Goal: Information Seeking & Learning: Learn about a topic

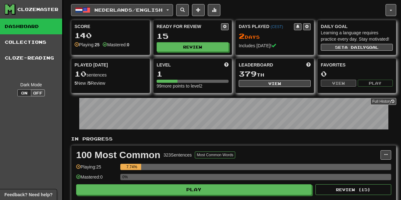
click at [120, 9] on span "Nederlands / English" at bounding box center [128, 9] width 68 height 5
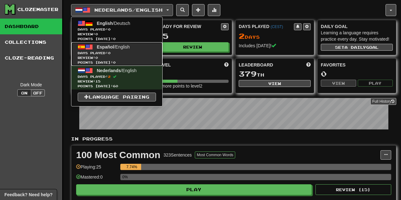
click at [122, 59] on span "Review: 0" at bounding box center [117, 58] width 78 height 5
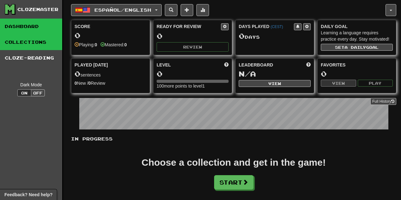
click at [30, 49] on link "Collections" at bounding box center [31, 42] width 62 height 16
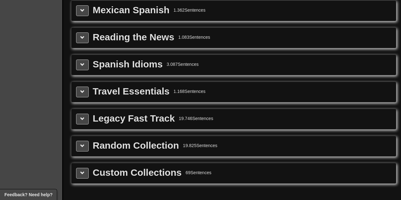
drag, startPoint x: 189, startPoint y: 84, endPoint x: 205, endPoint y: 161, distance: 78.3
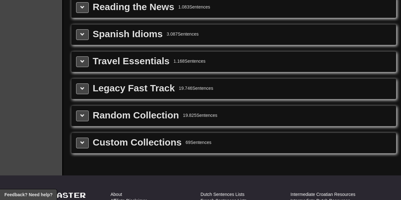
scroll to position [896, 0]
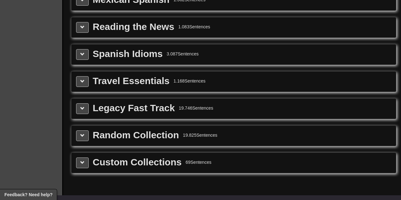
drag, startPoint x: 203, startPoint y: 153, endPoint x: 194, endPoint y: 132, distance: 22.2
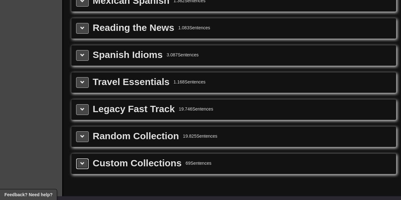
click at [80, 162] on span at bounding box center [82, 164] width 4 height 4
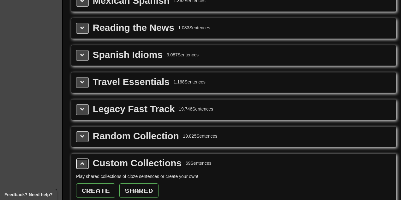
click at [80, 162] on span at bounding box center [82, 164] width 4 height 4
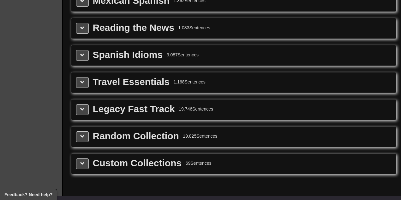
click at [117, 159] on div "Custom Collections" at bounding box center [137, 163] width 89 height 9
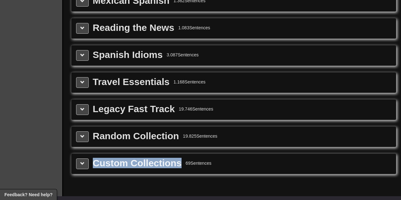
drag, startPoint x: 95, startPoint y: 153, endPoint x: 179, endPoint y: 151, distance: 84.3
click at [179, 159] on div "Custom Collections" at bounding box center [137, 163] width 89 height 9
drag, startPoint x: 179, startPoint y: 151, endPoint x: 110, endPoint y: 152, distance: 68.5
click at [110, 159] on div "Custom Collections" at bounding box center [137, 163] width 89 height 9
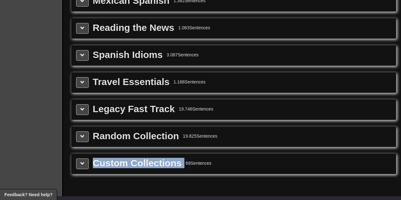
click at [110, 159] on div "Custom Collections" at bounding box center [137, 163] width 89 height 9
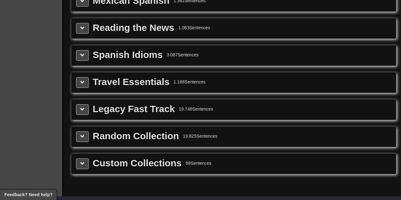
drag, startPoint x: 92, startPoint y: 153, endPoint x: 217, endPoint y: 152, distance: 125.6
click at [217, 159] on div "Custom Collections 69 Sentences" at bounding box center [233, 164] width 315 height 11
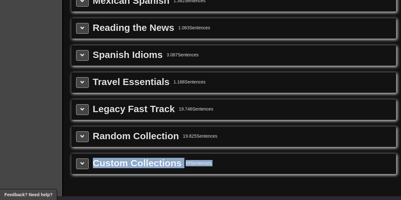
drag, startPoint x: 217, startPoint y: 152, endPoint x: 107, endPoint y: 148, distance: 110.9
click at [107, 159] on div "Custom Collections 69 Sentences" at bounding box center [233, 164] width 315 height 11
click at [107, 159] on div "Custom Collections" at bounding box center [137, 163] width 89 height 9
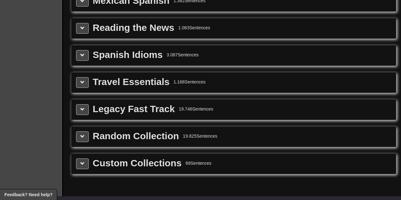
click at [75, 155] on div "Custom Collections 69 Sentences" at bounding box center [233, 164] width 324 height 20
click at [81, 162] on span at bounding box center [82, 164] width 4 height 4
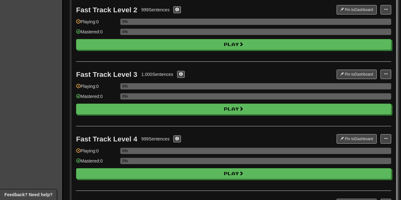
scroll to position [0, 0]
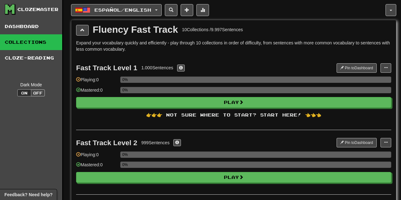
drag, startPoint x: 133, startPoint y: 148, endPoint x: 138, endPoint y: 47, distance: 101.1
click at [128, 11] on span "Español / English" at bounding box center [122, 9] width 57 height 5
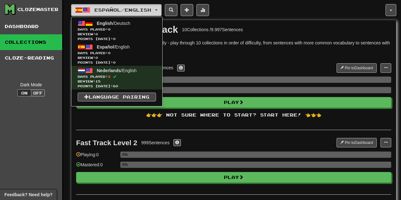
click at [131, 8] on span "Español / English" at bounding box center [122, 9] width 57 height 5
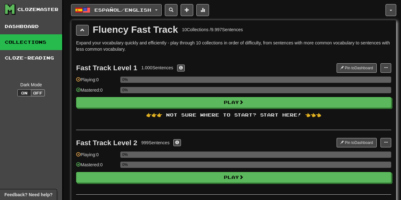
click at [124, 10] on span "Español / English" at bounding box center [122, 9] width 57 height 5
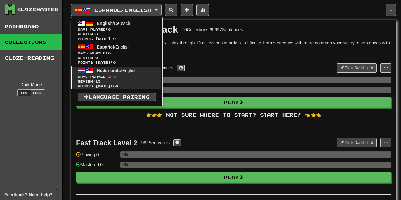
click at [119, 86] on span "Points today: 60" at bounding box center [117, 86] width 78 height 5
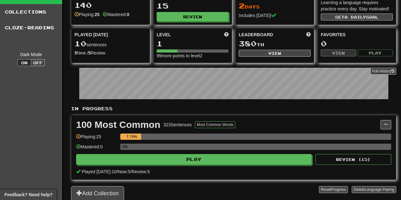
drag, startPoint x: 143, startPoint y: 92, endPoint x: 144, endPoint y: 95, distance: 3.9
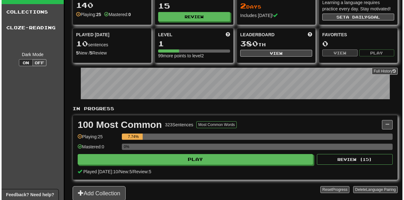
scroll to position [38, 0]
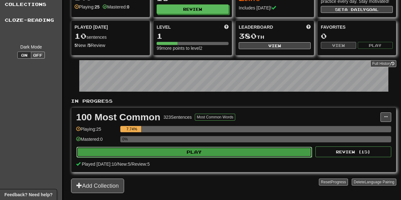
click at [203, 148] on button "Play" at bounding box center [193, 152] width 235 height 11
select select "**"
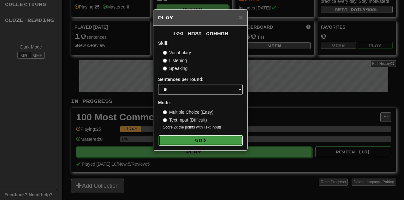
click at [200, 138] on button "Go" at bounding box center [200, 140] width 85 height 11
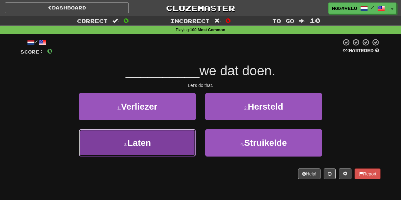
click at [172, 145] on button "3 . Laten" at bounding box center [137, 142] width 117 height 27
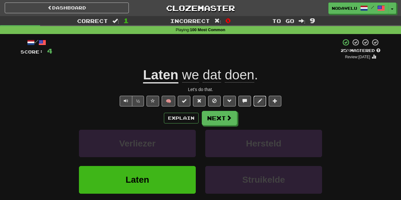
click at [258, 102] on span at bounding box center [260, 101] width 4 height 4
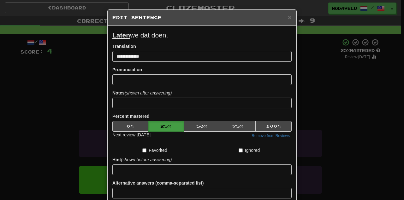
copy p "Laten we dat doen."
drag, startPoint x: 172, startPoint y: 34, endPoint x: 112, endPoint y: 34, distance: 60.6
click at [112, 37] on p "Laten we dat doen." at bounding box center [201, 35] width 179 height 9
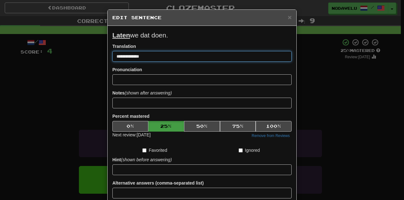
drag, startPoint x: 63, startPoint y: 51, endPoint x: 58, endPoint y: 50, distance: 4.7
click at [58, 50] on div "**********" at bounding box center [202, 100] width 404 height 200
paste input "***"
type input "**********"
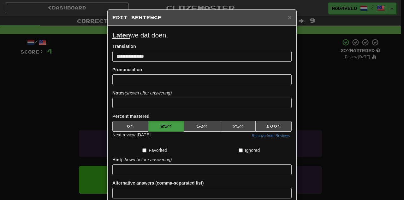
click at [135, 65] on form "**********" at bounding box center [201, 124] width 179 height 187
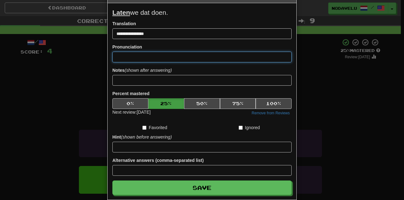
scroll to position [51, 0]
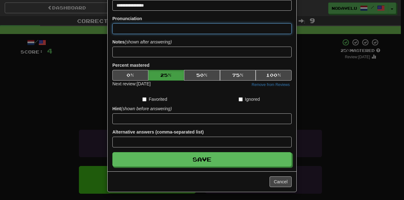
drag, startPoint x: 173, startPoint y: 92, endPoint x: 180, endPoint y: 134, distance: 42.6
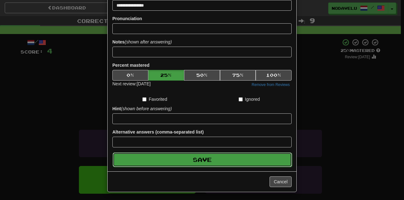
click at [194, 159] on button "Save" at bounding box center [202, 160] width 179 height 15
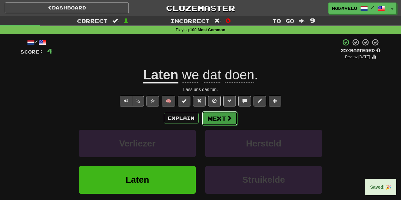
click at [214, 122] on button "Next" at bounding box center [219, 118] width 35 height 15
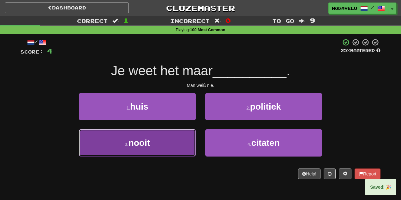
click at [140, 137] on button "3 . nooit" at bounding box center [137, 142] width 117 height 27
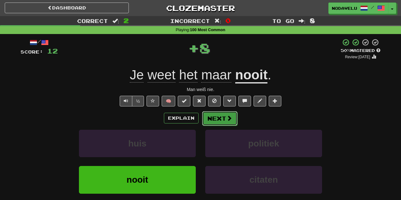
click at [218, 117] on button "Next" at bounding box center [219, 118] width 35 height 15
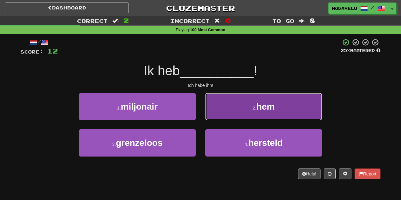
click at [231, 110] on button "2 . hem" at bounding box center [263, 106] width 117 height 27
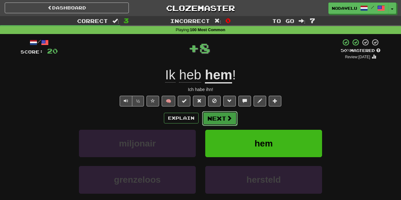
click at [215, 117] on button "Next" at bounding box center [219, 118] width 35 height 15
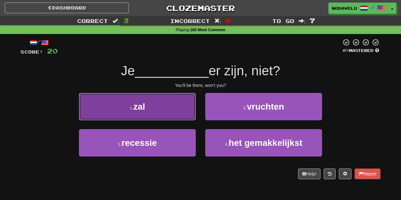
click at [167, 113] on button "1 . zal" at bounding box center [137, 106] width 117 height 27
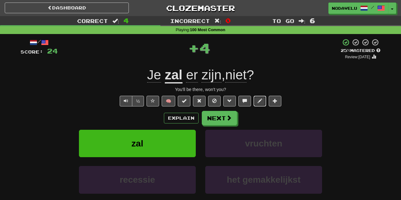
click at [258, 100] on span at bounding box center [260, 101] width 4 height 4
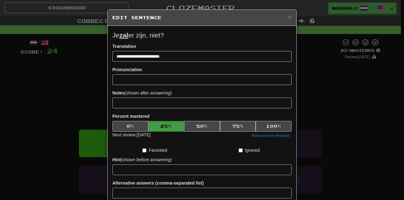
copy p "Je zal er zijn, niet?"
drag, startPoint x: 145, startPoint y: 35, endPoint x: 110, endPoint y: 35, distance: 34.1
click at [112, 35] on p "Je zal er zijn, niet?" at bounding box center [201, 35] width 179 height 9
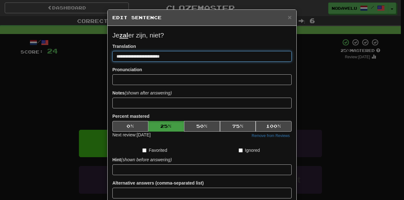
drag, startPoint x: 114, startPoint y: 57, endPoint x: 100, endPoint y: 59, distance: 14.4
click at [80, 59] on div "**********" at bounding box center [202, 100] width 404 height 200
paste input
click at [124, 59] on input "**********" at bounding box center [201, 56] width 179 height 11
type input "**********"
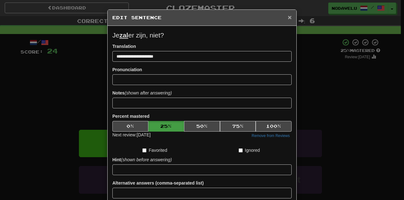
click at [289, 14] on span "×" at bounding box center [290, 17] width 4 height 7
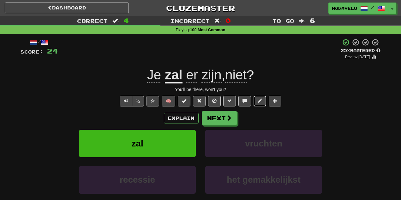
click at [260, 99] on span at bounding box center [260, 101] width 4 height 4
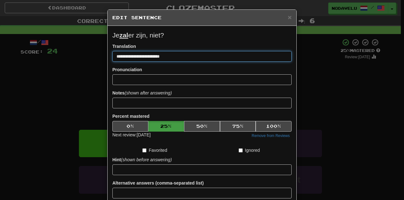
drag, startPoint x: 82, startPoint y: 59, endPoint x: 114, endPoint y: 59, distance: 31.6
click at [80, 59] on div "**********" at bounding box center [202, 100] width 404 height 200
paste input
click at [146, 61] on input "**********" at bounding box center [201, 56] width 179 height 11
type input "**********"
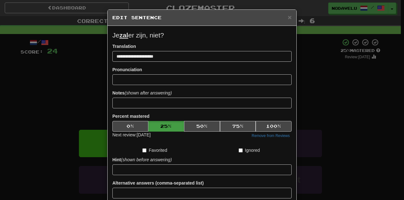
click at [152, 69] on div "Pronunciation" at bounding box center [201, 76] width 179 height 19
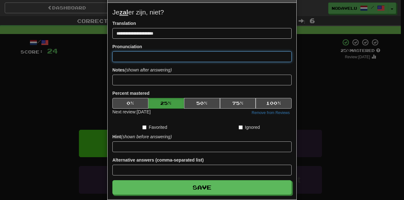
drag, startPoint x: 175, startPoint y: 81, endPoint x: 180, endPoint y: 105, distance: 24.3
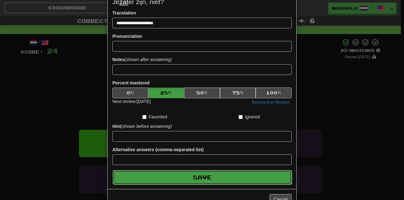
click at [205, 170] on button "Save" at bounding box center [202, 177] width 179 height 15
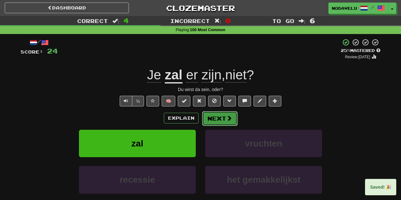
click at [214, 117] on button "Next" at bounding box center [219, 118] width 35 height 15
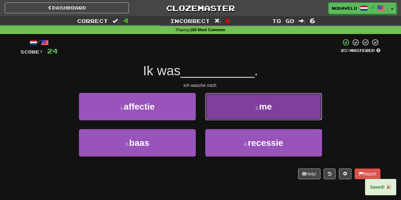
click at [227, 115] on button "2 . me" at bounding box center [263, 106] width 117 height 27
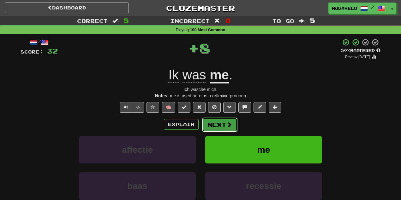
click at [217, 123] on button "Next" at bounding box center [219, 125] width 35 height 15
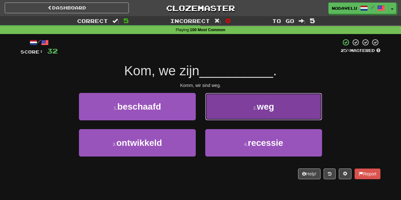
click at [237, 109] on button "2 . weg" at bounding box center [263, 106] width 117 height 27
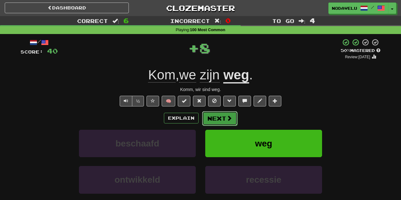
click at [219, 119] on button "Next" at bounding box center [219, 118] width 35 height 15
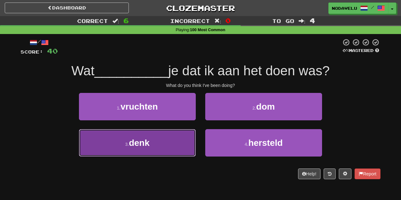
click at [167, 144] on button "3 . denk" at bounding box center [137, 142] width 117 height 27
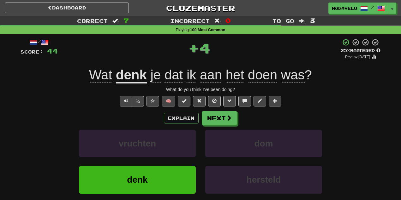
click at [266, 101] on span "🧠" at bounding box center [213, 100] width 137 height 5
click at [260, 101] on span at bounding box center [260, 101] width 4 height 4
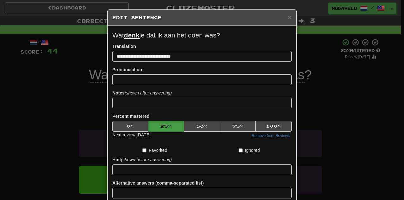
copy p "Wat denk je dat ik aan het doen was?"
drag, startPoint x: 216, startPoint y: 35, endPoint x: 115, endPoint y: 22, distance: 101.9
click at [109, 34] on div "**********" at bounding box center [202, 124] width 189 height 197
drag, startPoint x: 126, startPoint y: 61, endPoint x: 65, endPoint y: 65, distance: 61.4
click at [57, 67] on div "**********" at bounding box center [202, 100] width 404 height 200
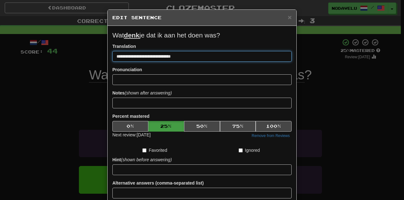
drag, startPoint x: 225, startPoint y: 56, endPoint x: 27, endPoint y: 66, distance: 198.1
click at [28, 66] on div "**********" at bounding box center [202, 100] width 404 height 200
type input "**********"
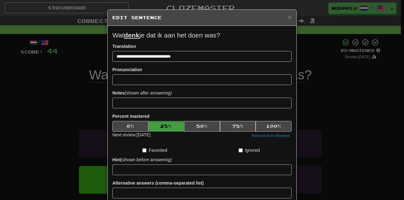
click at [174, 66] on form "**********" at bounding box center [201, 124] width 179 height 187
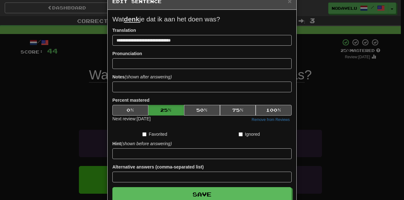
drag, startPoint x: 194, startPoint y: 61, endPoint x: 191, endPoint y: 73, distance: 12.6
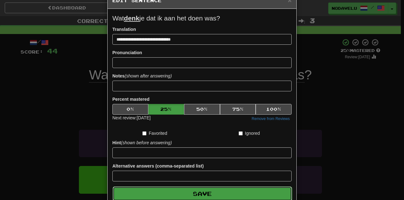
click at [189, 192] on button "Save" at bounding box center [202, 194] width 179 height 15
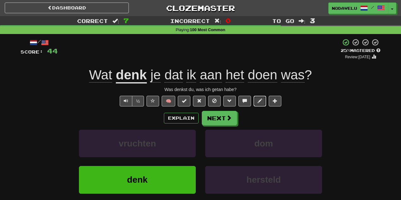
click at [256, 101] on button at bounding box center [259, 101] width 13 height 11
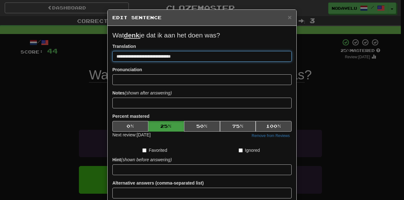
drag, startPoint x: 167, startPoint y: 57, endPoint x: 107, endPoint y: 36, distance: 63.0
click at [97, 54] on div "**********" at bounding box center [202, 100] width 404 height 200
click at [170, 61] on input "**********" at bounding box center [201, 56] width 179 height 11
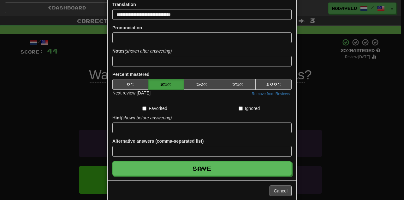
drag, startPoint x: 167, startPoint y: 67, endPoint x: 169, endPoint y: 83, distance: 15.8
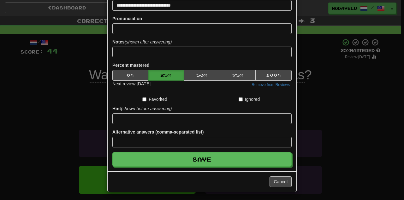
scroll to position [51, 0]
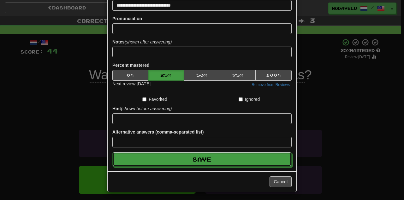
drag, startPoint x: 204, startPoint y: 159, endPoint x: 178, endPoint y: 87, distance: 76.6
click at [179, 86] on form "**********" at bounding box center [201, 72] width 179 height 187
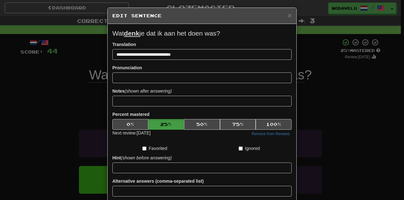
scroll to position [0, 0]
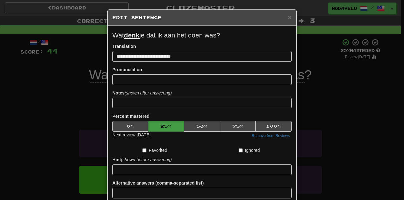
drag, startPoint x: 164, startPoint y: 72, endPoint x: 148, endPoint y: 33, distance: 41.7
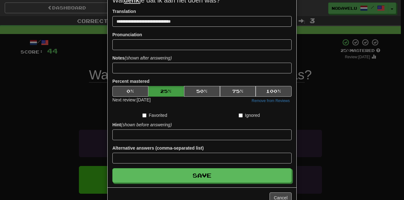
scroll to position [51, 0]
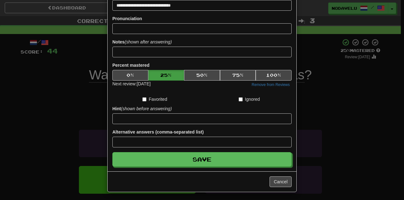
drag, startPoint x: 146, startPoint y: 49, endPoint x: 184, endPoint y: 106, distance: 67.8
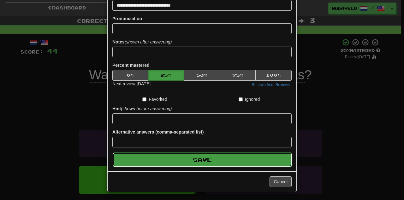
click at [200, 159] on button "Save" at bounding box center [202, 160] width 179 height 15
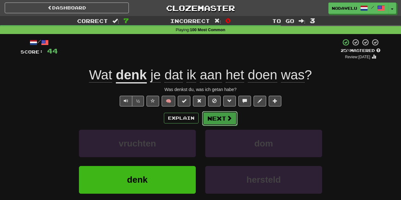
click at [218, 116] on button "Next" at bounding box center [219, 118] width 35 height 15
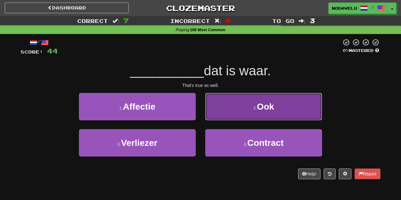
click at [229, 113] on button "2 . Ook" at bounding box center [263, 106] width 117 height 27
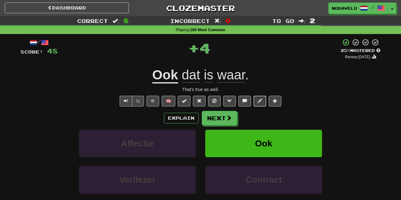
click at [259, 99] on span at bounding box center [260, 101] width 4 height 4
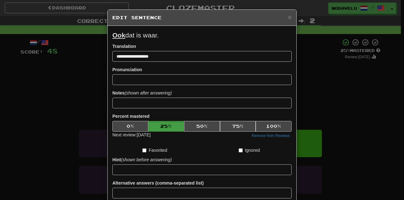
copy p "Ook dat is waar."
drag, startPoint x: 116, startPoint y: 35, endPoint x: 129, endPoint y: 0, distance: 37.4
click at [108, 37] on div "**********" at bounding box center [202, 124] width 189 height 197
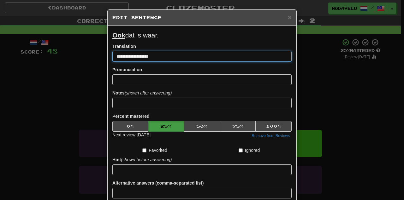
drag, startPoint x: 136, startPoint y: 56, endPoint x: 92, endPoint y: 56, distance: 44.2
click at [81, 55] on div "**********" at bounding box center [202, 100] width 404 height 200
paste input
type input "**********"
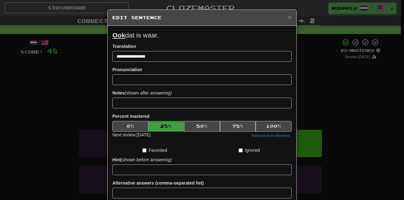
click at [141, 64] on form "**********" at bounding box center [201, 124] width 179 height 187
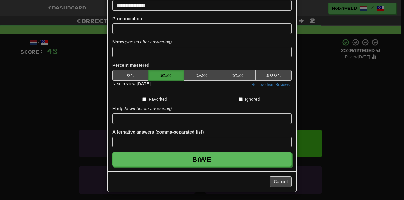
drag, startPoint x: 169, startPoint y: 80, endPoint x: 181, endPoint y: 126, distance: 48.2
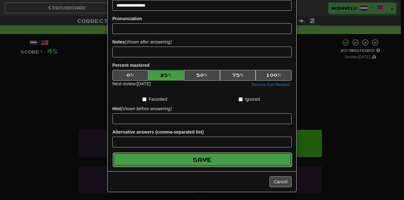
click at [201, 163] on button "Save" at bounding box center [202, 160] width 179 height 15
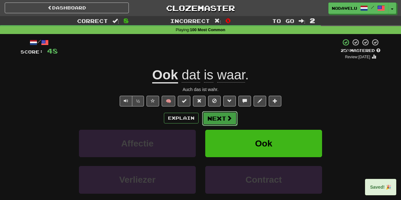
click at [215, 116] on button "Next" at bounding box center [219, 118] width 35 height 15
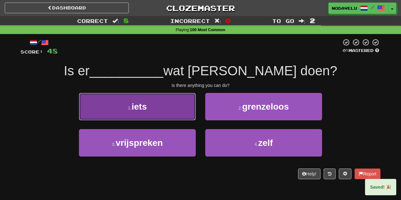
click at [174, 109] on button "1 . iets" at bounding box center [137, 106] width 117 height 27
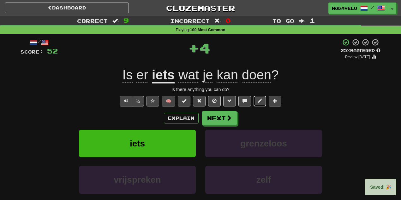
click at [257, 98] on button at bounding box center [259, 101] width 13 height 11
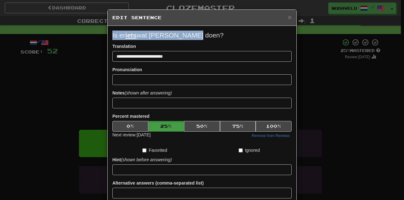
copy p "Is er iets wat je kan doen?"
drag, startPoint x: 148, startPoint y: 35, endPoint x: 110, endPoint y: 36, distance: 37.6
click at [112, 36] on p "Is er iets wat je kan doen?" at bounding box center [201, 35] width 179 height 9
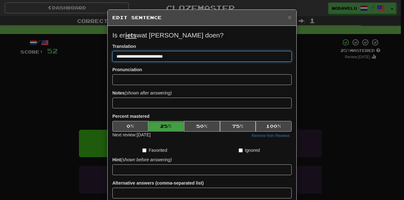
drag, startPoint x: 103, startPoint y: 57, endPoint x: 76, endPoint y: 58, distance: 26.3
click at [76, 58] on div "**********" at bounding box center [202, 100] width 404 height 200
paste input "****"
type input "**********"
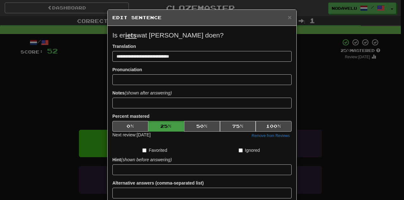
click at [157, 66] on form "**********" at bounding box center [201, 124] width 179 height 187
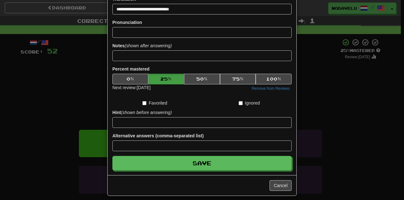
drag, startPoint x: 171, startPoint y: 74, endPoint x: 175, endPoint y: 99, distance: 25.3
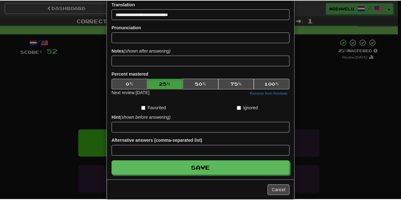
scroll to position [30, 0]
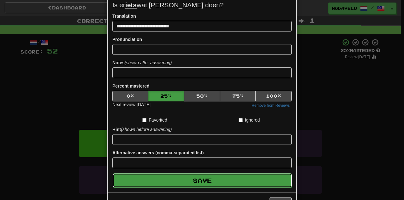
click at [201, 181] on button "Save" at bounding box center [202, 181] width 179 height 15
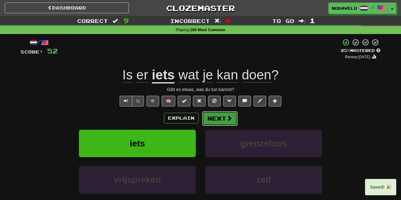
click at [222, 117] on button "Next" at bounding box center [219, 118] width 35 height 15
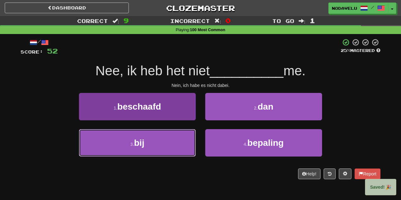
click at [182, 140] on button "3 . bij" at bounding box center [137, 142] width 117 height 27
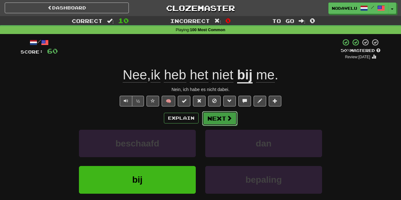
click at [218, 119] on button "Next" at bounding box center [219, 118] width 35 height 15
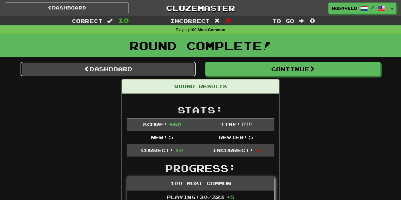
click at [116, 72] on link "Dashboard" at bounding box center [108, 69] width 175 height 15
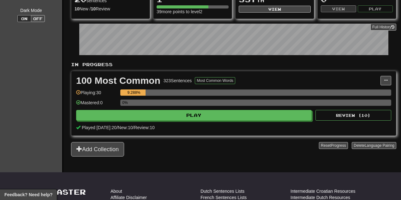
drag, startPoint x: 138, startPoint y: 88, endPoint x: 141, endPoint y: 98, distance: 10.7
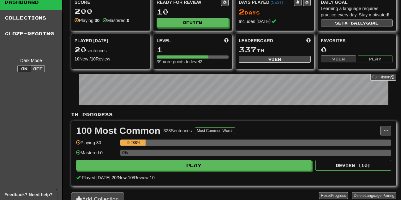
scroll to position [4, 0]
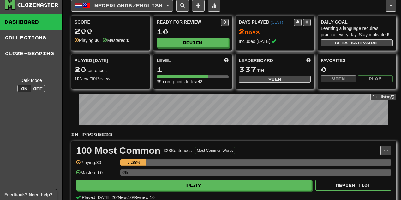
drag, startPoint x: 142, startPoint y: 93, endPoint x: 146, endPoint y: 71, distance: 21.8
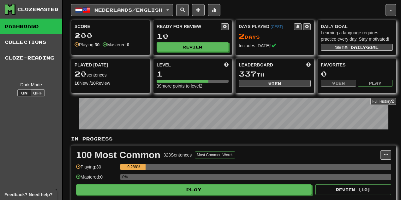
click at [112, 12] on span "Nederlands / English" at bounding box center [128, 9] width 68 height 5
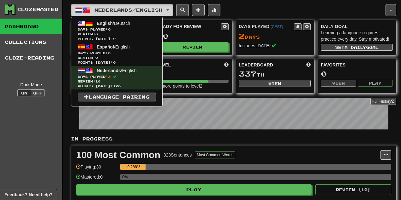
click at [112, 12] on span "Nederlands / English" at bounding box center [128, 9] width 68 height 5
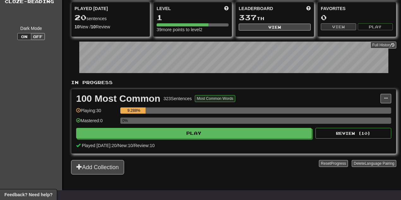
drag, startPoint x: 206, startPoint y: 92, endPoint x: 215, endPoint y: 113, distance: 23.0
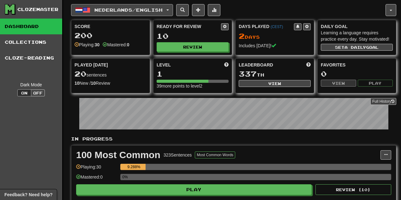
click at [113, 11] on span "Nederlands / English" at bounding box center [128, 9] width 68 height 5
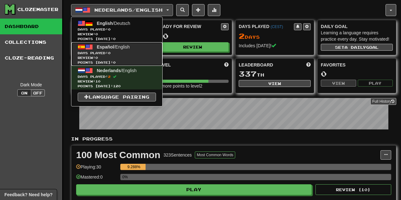
click at [117, 51] on span "Days Played: 0" at bounding box center [117, 53] width 78 height 5
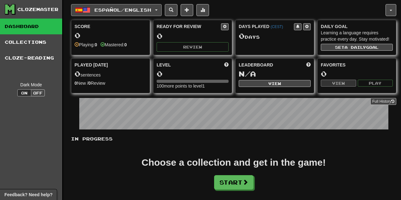
click at [127, 11] on span "Español / English" at bounding box center [122, 9] width 57 height 5
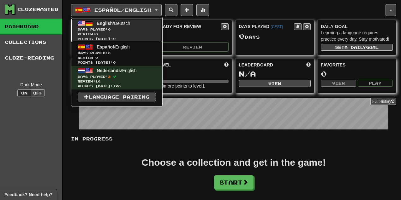
click at [124, 29] on span "Days Played: 0" at bounding box center [117, 29] width 78 height 5
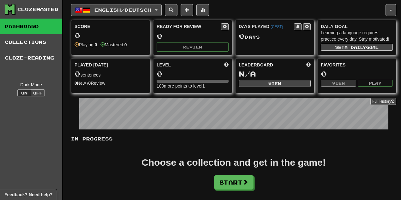
click at [122, 11] on span "English / Deutsch" at bounding box center [122, 9] width 57 height 5
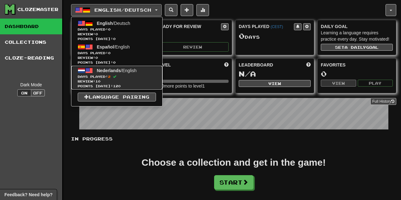
click at [124, 69] on span "Nederlands / English" at bounding box center [117, 70] width 40 height 5
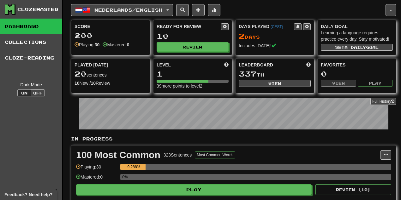
drag, startPoint x: 117, startPoint y: 54, endPoint x: 119, endPoint y: 17, distance: 37.3
click at [68, 43] on div "Clozemaster Dashboard Collections Cloze-Reading Dark Mode On Off Dashboard Coll…" at bounding box center [200, 123] width 391 height 247
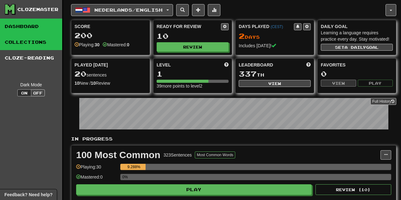
click at [52, 43] on link "Collections" at bounding box center [31, 42] width 62 height 16
